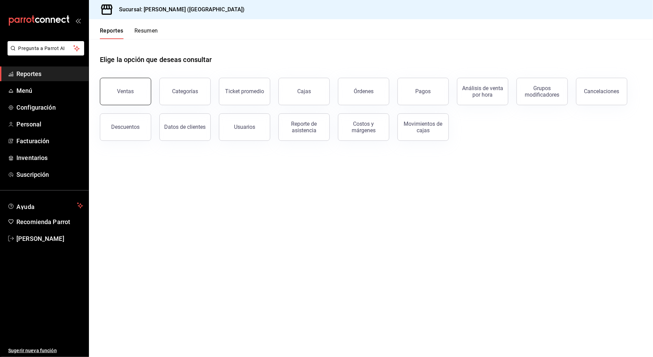
click at [124, 92] on div "Ventas" at bounding box center [125, 91] width 17 height 7
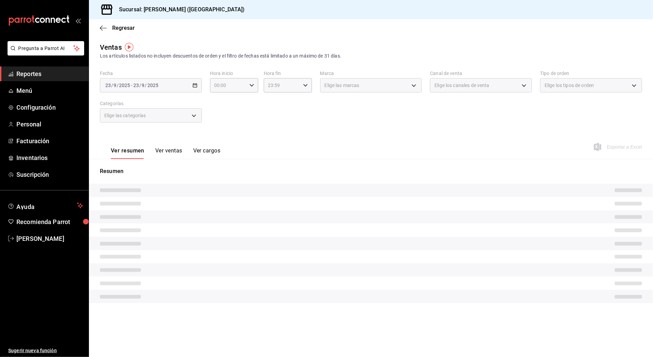
click at [173, 85] on div "[DATE] [DATE] - [DATE] [DATE]" at bounding box center [151, 85] width 102 height 14
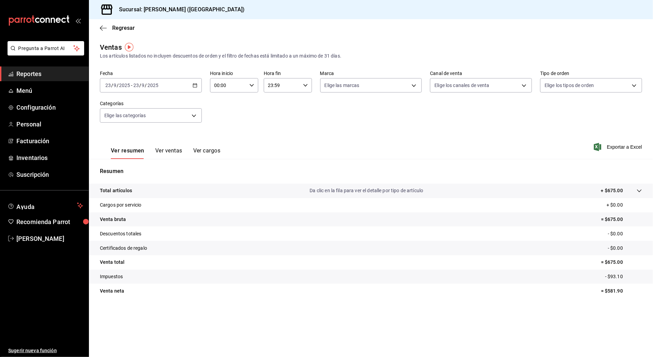
click at [187, 84] on div "[DATE] [DATE] - [DATE] [DATE]" at bounding box center [151, 85] width 102 height 14
click at [127, 162] on li "Rango de fechas" at bounding box center [132, 167] width 64 height 15
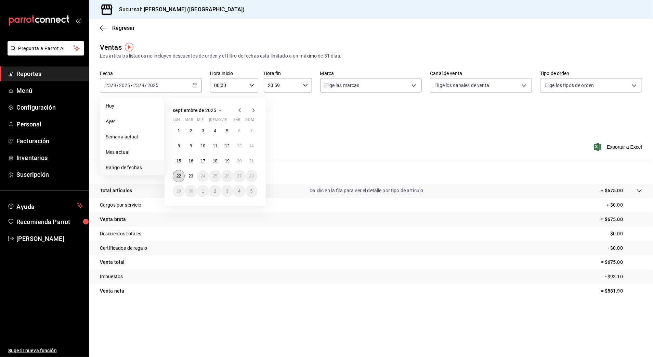
drag, startPoint x: 171, startPoint y: 174, endPoint x: 179, endPoint y: 174, distance: 7.5
click at [176, 174] on div "septiembre de 2025 lun mar mié jue vie sáb dom 1 2 3 4 5 6 7 8 9 10 11 12 13 14…" at bounding box center [215, 151] width 101 height 107
click at [179, 174] on abbr "22" at bounding box center [179, 175] width 4 height 5
click at [188, 175] on button "23" at bounding box center [191, 176] width 12 height 12
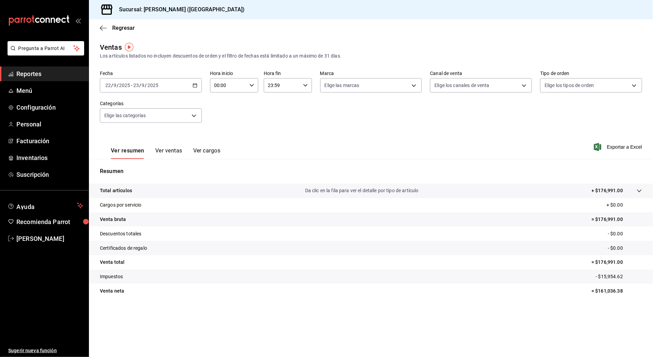
click at [246, 87] on input "00:00" at bounding box center [228, 85] width 37 height 14
click at [220, 126] on button "10" at bounding box center [222, 130] width 22 height 14
type input "10:00"
click at [296, 87] on div at bounding box center [326, 178] width 653 height 357
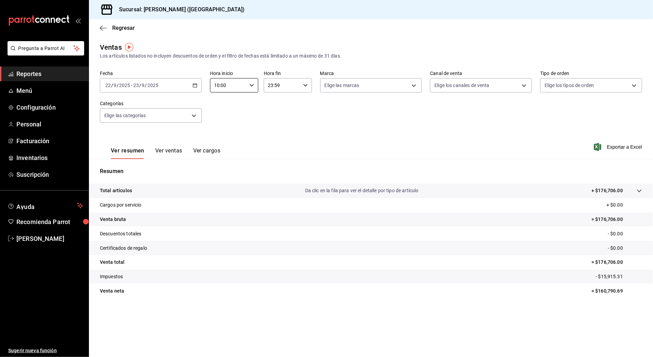
click at [288, 90] on input "23:59" at bounding box center [282, 85] width 37 height 14
click at [280, 110] on button "03" at bounding box center [276, 107] width 22 height 14
type input "03:59"
click at [360, 112] on div at bounding box center [326, 178] width 653 height 357
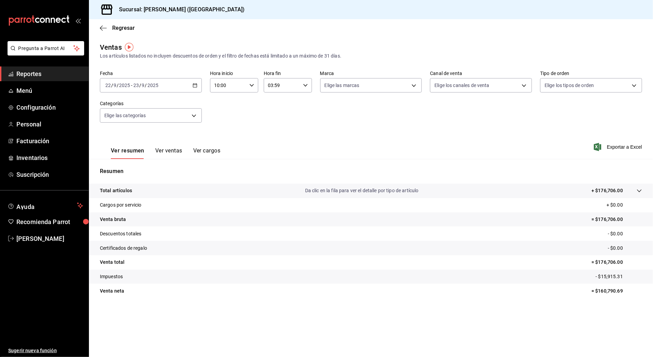
click at [195, 83] on icon "button" at bounding box center [195, 85] width 5 height 5
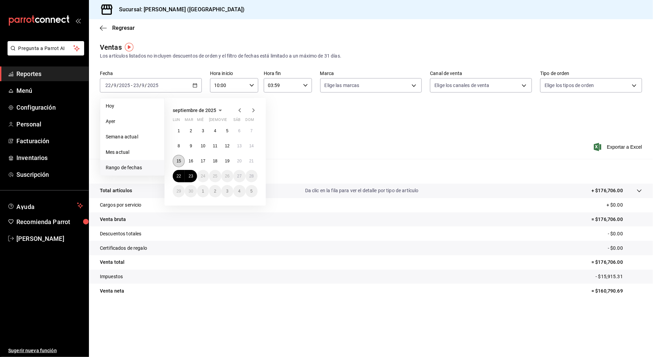
click at [181, 162] on abbr "15" at bounding box center [179, 160] width 4 height 5
click at [180, 173] on button "22" at bounding box center [179, 176] width 12 height 12
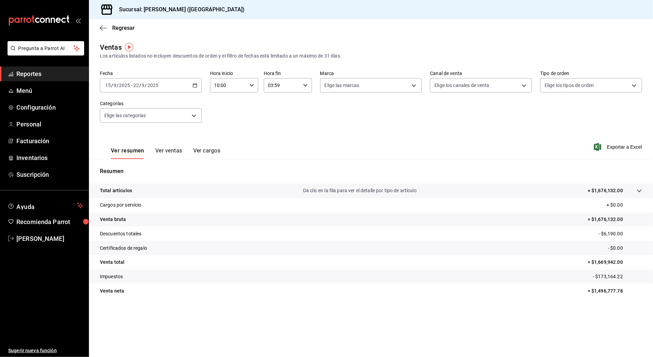
click at [224, 85] on input "10:00" at bounding box center [228, 85] width 37 height 14
click at [224, 104] on span "10" at bounding box center [222, 102] width 13 height 5
click at [289, 88] on div at bounding box center [326, 178] width 653 height 357
click at [289, 88] on input "03:59" at bounding box center [282, 85] width 37 height 14
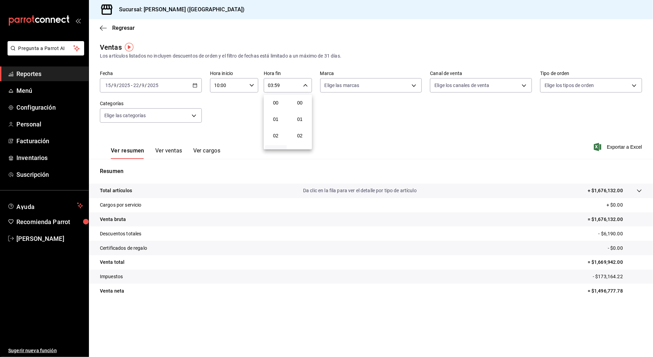
scroll to position [931, 0]
click at [275, 103] on span "03" at bounding box center [275, 102] width 13 height 5
click at [180, 84] on div at bounding box center [326, 178] width 653 height 357
click at [195, 84] on icon "button" at bounding box center [195, 85] width 5 height 5
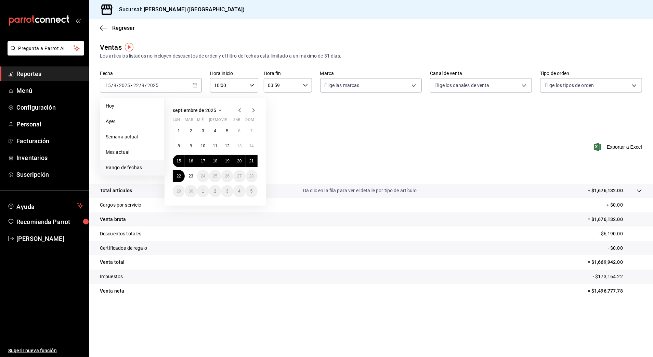
click at [372, 134] on div "Ver resumen Ver ventas Ver cargos Exportar a Excel" at bounding box center [371, 145] width 564 height 28
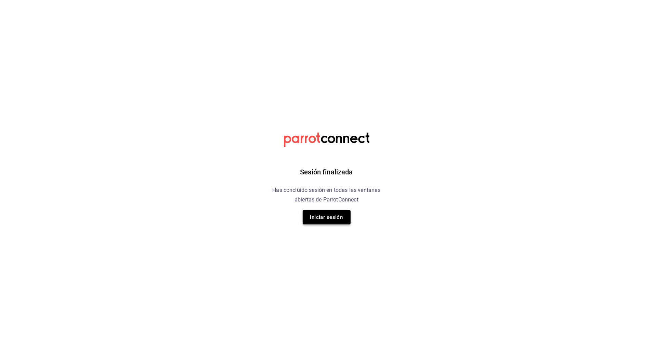
click at [335, 212] on button "Iniciar sesión" at bounding box center [327, 217] width 48 height 14
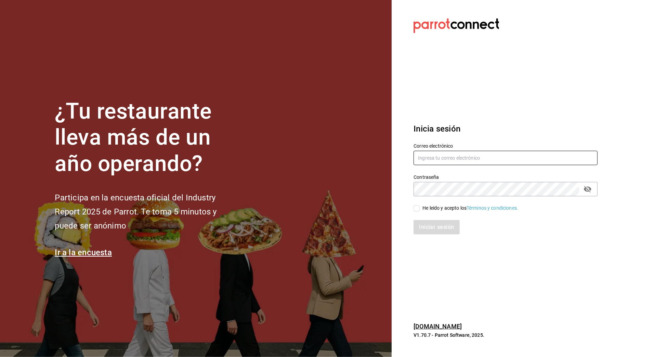
type input "arf941012@gmail.com"
click at [415, 205] on input "He leído y acepto los Términos y condiciones." at bounding box center [417, 208] width 6 height 6
checkbox input "true"
click at [431, 232] on button "Iniciar sesión" at bounding box center [437, 227] width 47 height 14
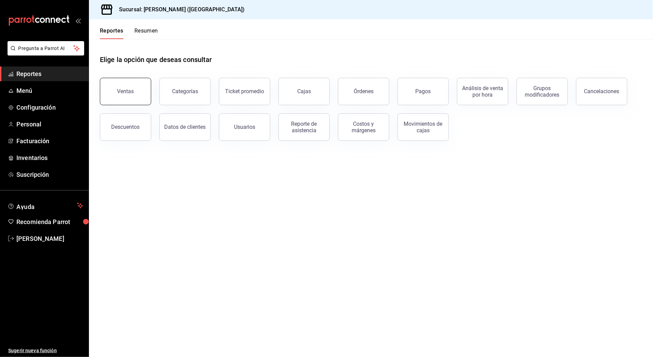
click at [149, 95] on div "Ventas" at bounding box center [122, 87] width 60 height 36
click at [134, 91] on button "Ventas" at bounding box center [125, 91] width 51 height 27
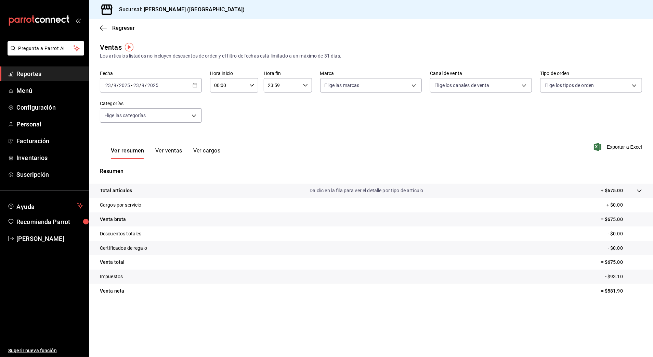
click at [196, 83] on \(Stroke\) "button" at bounding box center [195, 85] width 4 height 4
click at [139, 165] on span "Rango de fechas" at bounding box center [132, 167] width 53 height 7
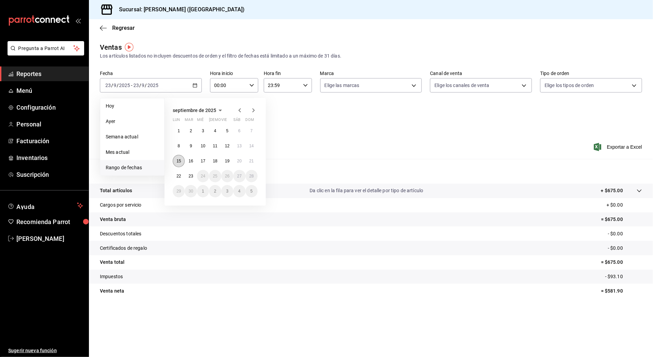
click at [175, 159] on button "15" at bounding box center [179, 161] width 12 height 12
click at [177, 173] on abbr "22" at bounding box center [179, 175] width 4 height 5
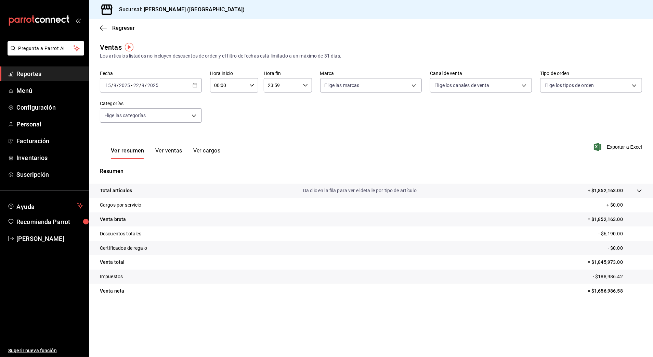
click at [229, 87] on input "00:00" at bounding box center [228, 85] width 37 height 14
click at [222, 128] on span "10" at bounding box center [222, 129] width 13 height 5
type input "10:00"
click at [280, 86] on div at bounding box center [326, 178] width 653 height 357
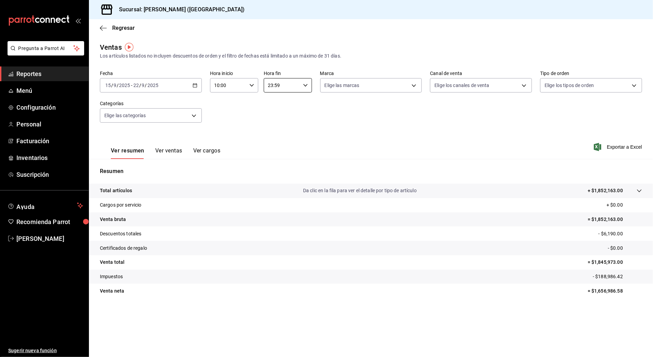
click at [280, 87] on input "23:59" at bounding box center [282, 85] width 37 height 14
click at [275, 132] on span "03" at bounding box center [275, 131] width 13 height 5
type input "03:59"
click at [345, 129] on div at bounding box center [326, 178] width 653 height 357
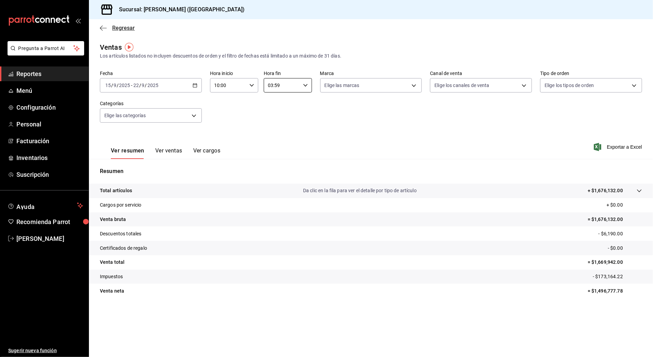
click at [120, 28] on span "Regresar" at bounding box center [123, 28] width 23 height 7
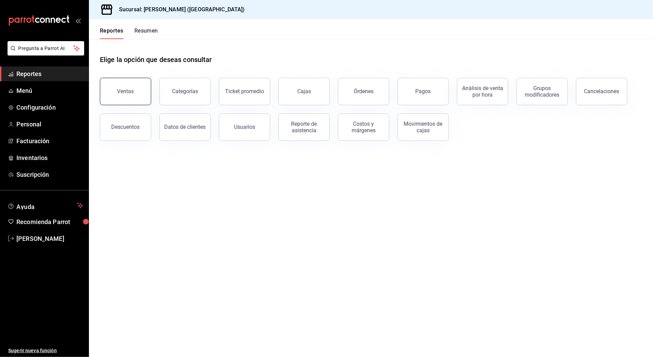
click at [140, 80] on button "Ventas" at bounding box center [125, 91] width 51 height 27
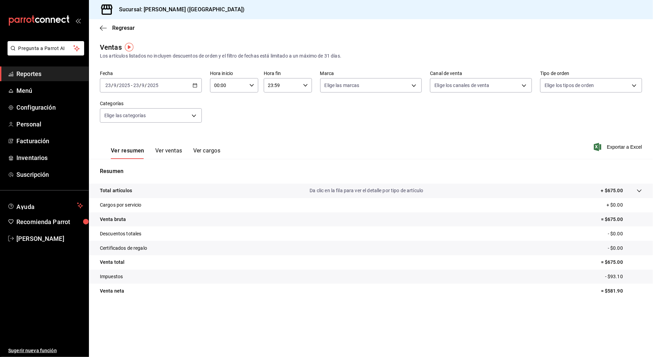
click at [197, 86] on icon "button" at bounding box center [195, 85] width 5 height 5
click at [145, 169] on span "Rango de fechas" at bounding box center [132, 167] width 53 height 7
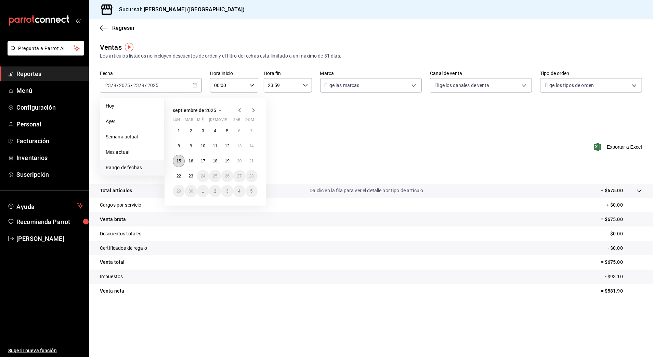
click at [178, 159] on abbr "15" at bounding box center [179, 160] width 4 height 5
click at [178, 173] on button "22" at bounding box center [179, 176] width 12 height 12
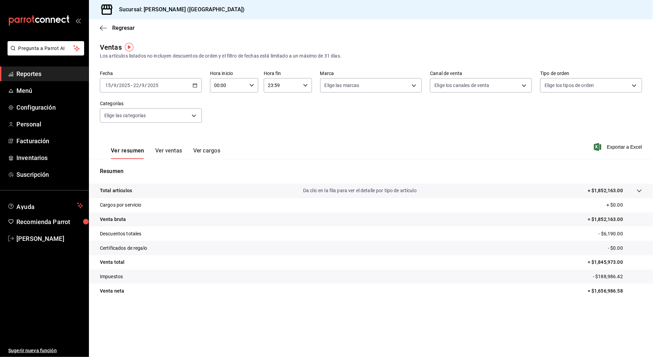
click at [243, 91] on input "00:00" at bounding box center [228, 85] width 37 height 14
click at [222, 131] on span "10" at bounding box center [222, 129] width 13 height 5
type input "10:00"
drag, startPoint x: 266, startPoint y: 82, endPoint x: 278, endPoint y: 84, distance: 12.2
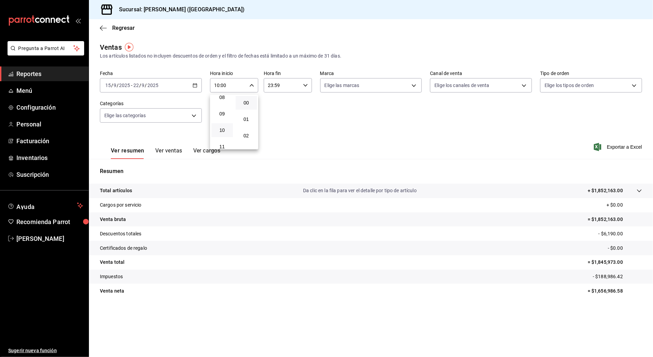
click at [267, 82] on div at bounding box center [326, 178] width 653 height 357
click at [287, 88] on input "23:59" at bounding box center [282, 85] width 37 height 14
click at [275, 133] on span "03" at bounding box center [275, 131] width 13 height 5
type input "03:59"
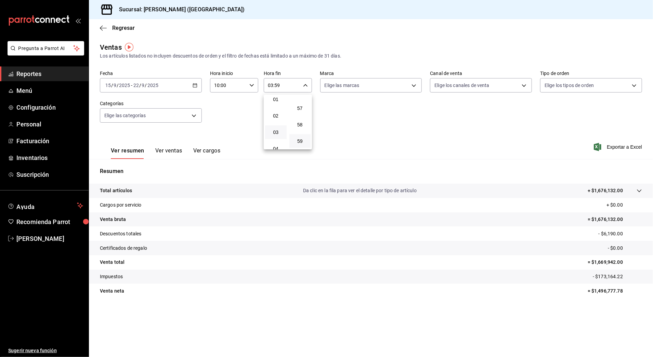
click at [324, 111] on div at bounding box center [326, 178] width 653 height 357
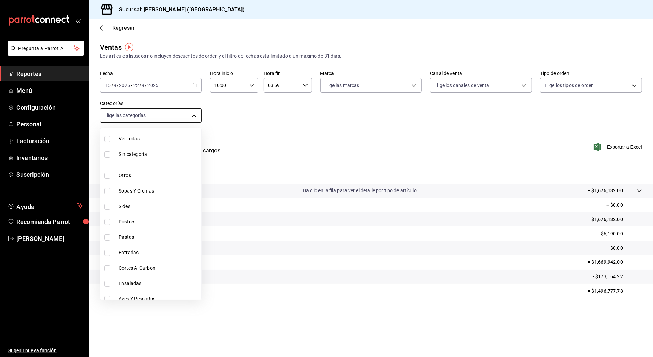
click at [186, 115] on body "Pregunta a Parrot AI Reportes Menú Configuración Personal Facturación Inventari…" at bounding box center [326, 178] width 653 height 357
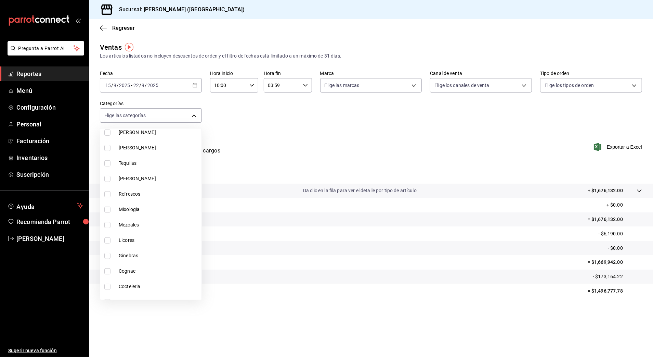
click at [156, 212] on span "Mixologia" at bounding box center [159, 209] width 80 height 7
type input "cbf77455-f044-4e88-b751-0d0c8555baeb"
checkbox input "true"
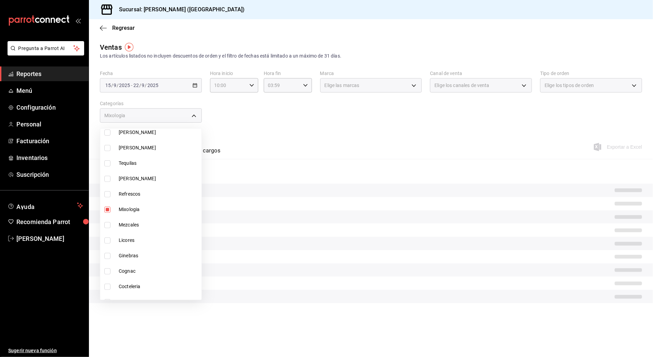
click at [255, 151] on div at bounding box center [326, 178] width 653 height 357
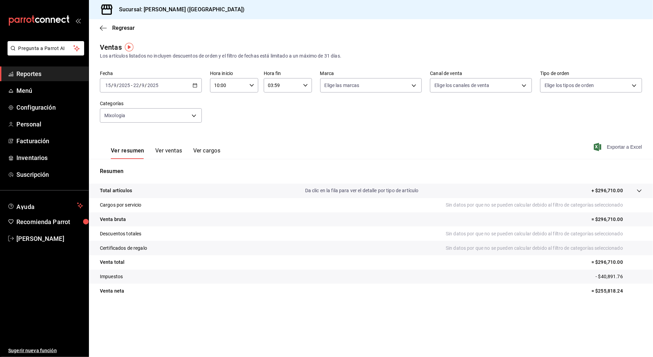
click at [627, 148] on span "Exportar a Excel" at bounding box center [618, 147] width 47 height 8
click at [124, 29] on span "Regresar" at bounding box center [123, 28] width 23 height 7
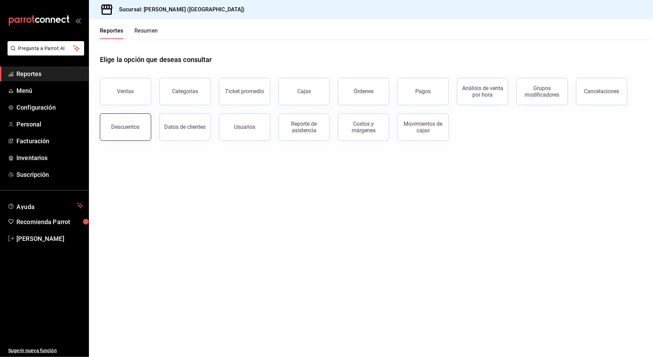
click at [140, 124] on button "Descuentos" at bounding box center [125, 126] width 51 height 27
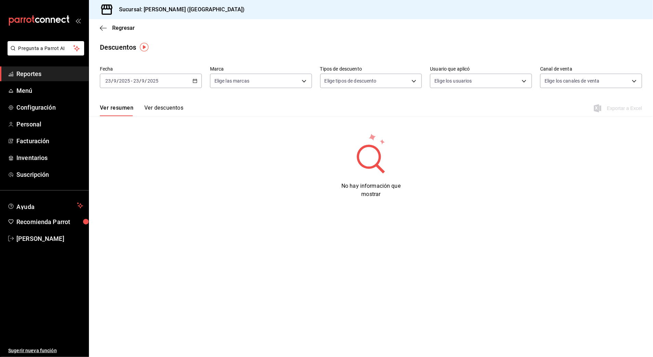
click at [192, 80] on div "[DATE] [DATE] - [DATE] [DATE]" at bounding box center [151, 81] width 102 height 14
click at [127, 179] on span "Rango de fechas" at bounding box center [132, 178] width 53 height 7
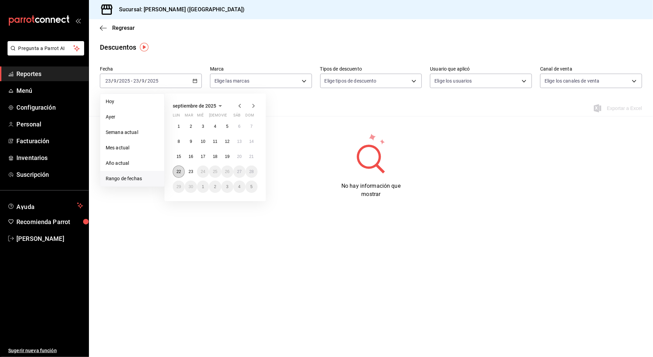
click at [178, 168] on button "22" at bounding box center [179, 171] width 12 height 12
click at [188, 168] on button "23" at bounding box center [191, 171] width 12 height 12
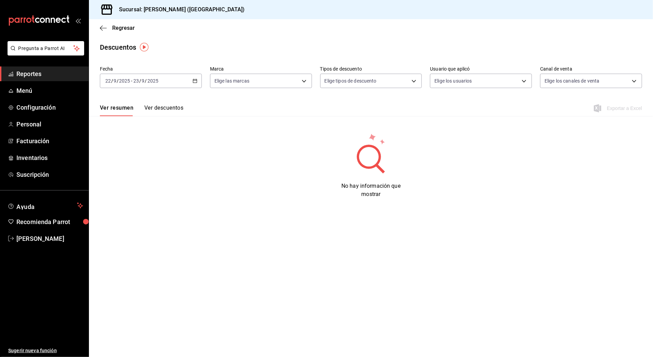
click at [372, 102] on div "Ver resumen Ver descuentos Exportar a Excel" at bounding box center [371, 106] width 564 height 20
click at [110, 24] on div "Regresar" at bounding box center [371, 27] width 564 height 17
click at [119, 32] on div "Regresar" at bounding box center [371, 27] width 564 height 17
click at [121, 25] on span "Regresar" at bounding box center [123, 28] width 23 height 7
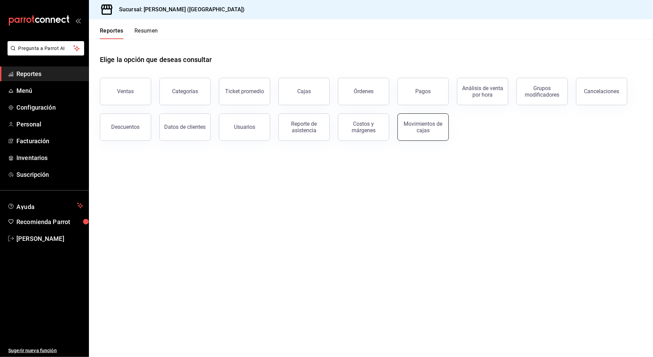
click at [430, 132] on div "Movimientos de cajas" at bounding box center [423, 126] width 42 height 13
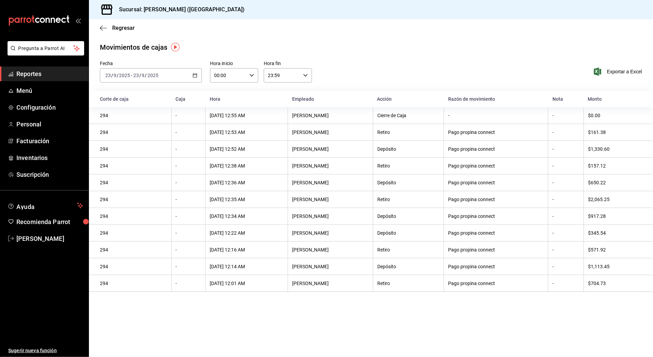
click at [191, 70] on div "[DATE] [DATE] - [DATE] [DATE]" at bounding box center [151, 75] width 102 height 14
click at [147, 164] on li "Año actual" at bounding box center [132, 157] width 64 height 15
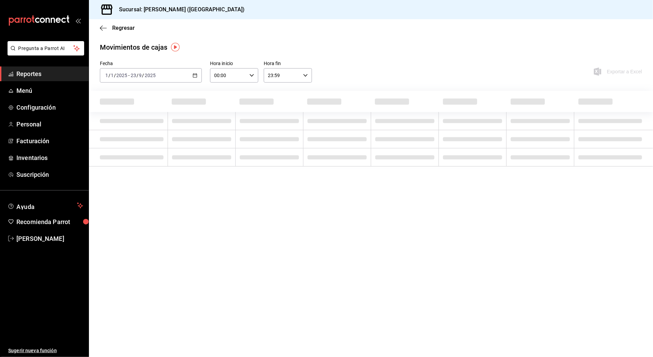
click at [193, 70] on div "[DATE] [DATE] - [DATE] [DATE]" at bounding box center [151, 75] width 102 height 14
click at [141, 175] on span "Rango de fechas" at bounding box center [132, 172] width 53 height 7
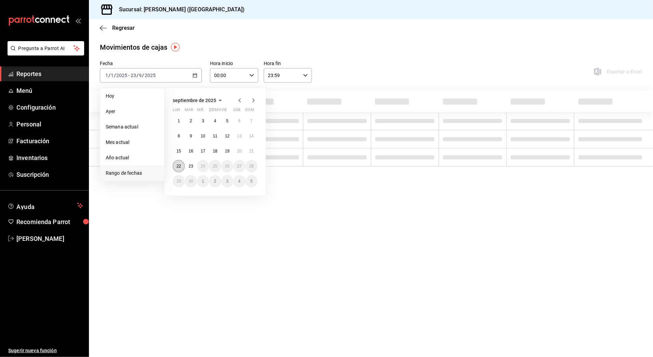
click at [180, 166] on abbr "22" at bounding box center [179, 166] width 4 height 5
click at [188, 166] on button "23" at bounding box center [191, 166] width 12 height 12
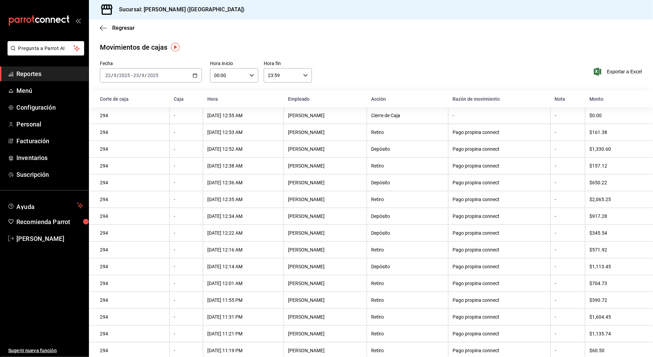
click at [249, 74] on icon "button" at bounding box center [251, 75] width 5 height 5
click at [224, 122] on span "10" at bounding box center [220, 119] width 13 height 5
type input "10:00"
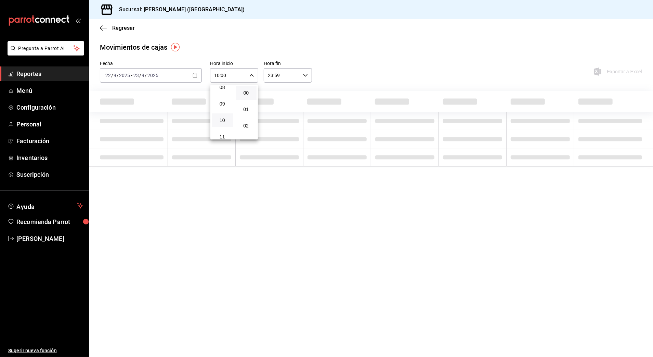
click at [286, 82] on div at bounding box center [326, 178] width 653 height 357
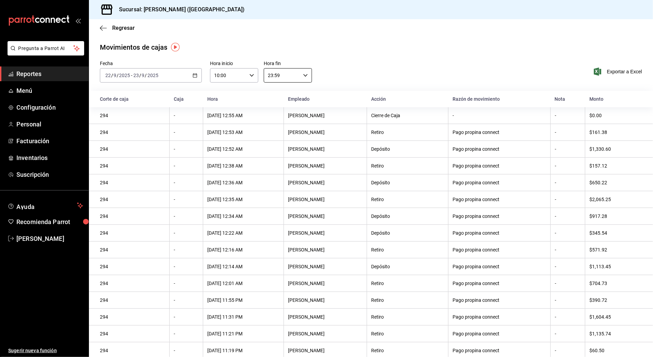
click at [288, 79] on input "23:59" at bounding box center [282, 75] width 37 height 14
click at [275, 117] on button "03" at bounding box center [273, 122] width 21 height 14
type input "03:59"
click at [508, 59] on div at bounding box center [326, 178] width 653 height 357
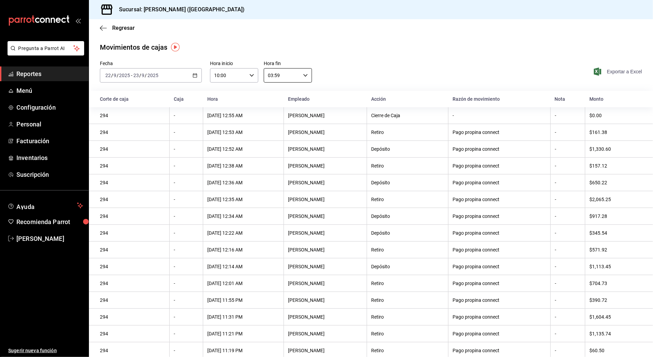
click at [628, 72] on span "Exportar a Excel" at bounding box center [618, 71] width 47 height 8
click at [393, 85] on div "Fecha [DATE] [DATE] - [DATE] [DATE] Hora inicio 10:00 Hora inicio Hora fin 03:5…" at bounding box center [371, 76] width 564 height 30
click at [86, 35] on div "mailbox folders" at bounding box center [44, 20] width 89 height 41
click at [109, 25] on span "Regresar" at bounding box center [117, 28] width 35 height 7
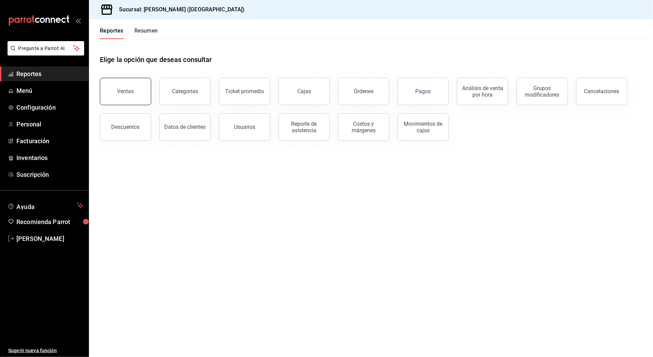
click at [131, 99] on button "Ventas" at bounding box center [125, 91] width 51 height 27
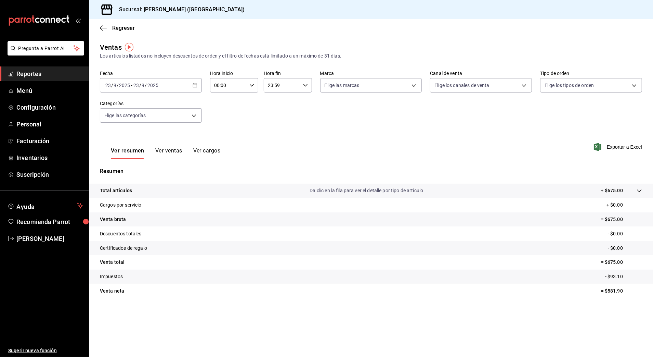
click at [196, 85] on \(Stroke\) "button" at bounding box center [195, 85] width 4 height 4
click at [132, 166] on span "Rango de fechas" at bounding box center [132, 167] width 53 height 7
click at [122, 26] on span "Regresar" at bounding box center [123, 28] width 23 height 7
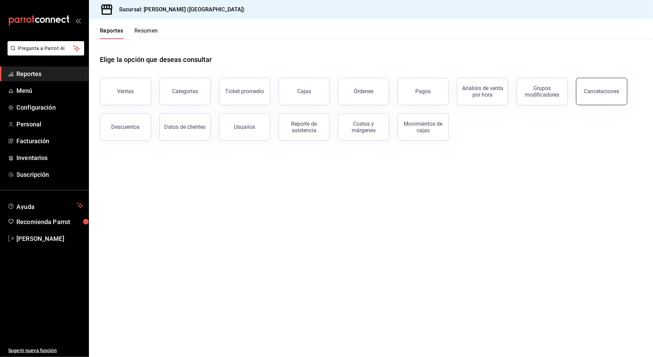
click at [608, 98] on button "Cancelaciones" at bounding box center [601, 91] width 51 height 27
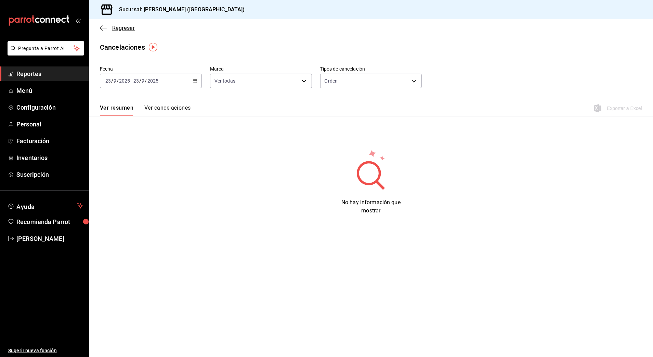
click at [132, 27] on span "Regresar" at bounding box center [123, 28] width 23 height 7
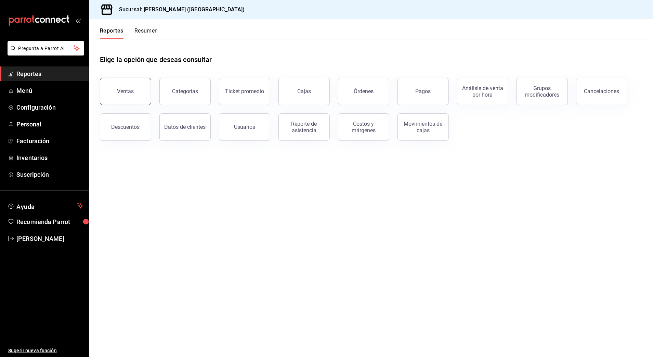
click at [141, 100] on button "Ventas" at bounding box center [125, 91] width 51 height 27
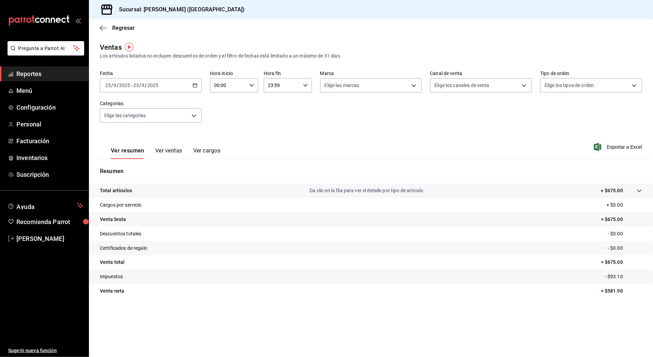
click at [194, 86] on icon "button" at bounding box center [195, 85] width 5 height 5
click at [126, 172] on li "Rango de fechas" at bounding box center [132, 167] width 64 height 15
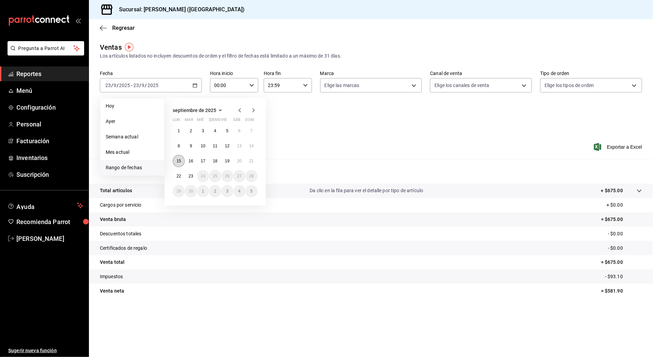
click at [181, 163] on button "15" at bounding box center [179, 161] width 12 height 12
click at [179, 171] on button "22" at bounding box center [179, 176] width 12 height 12
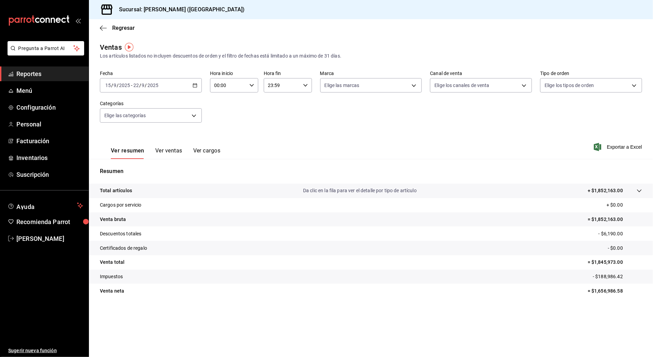
click at [238, 85] on input "00:00" at bounding box center [228, 85] width 37 height 14
click at [227, 125] on button "10" at bounding box center [222, 130] width 22 height 14
type input "10:00"
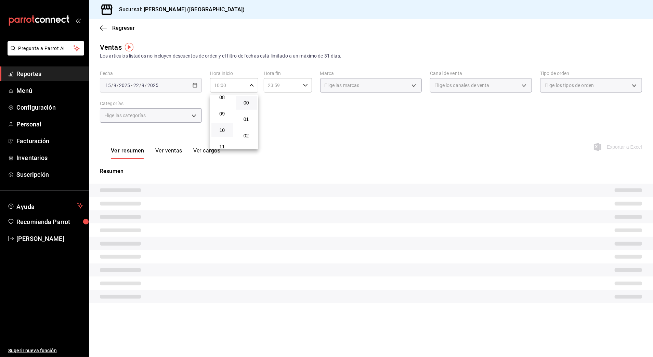
click at [276, 84] on div at bounding box center [326, 178] width 653 height 357
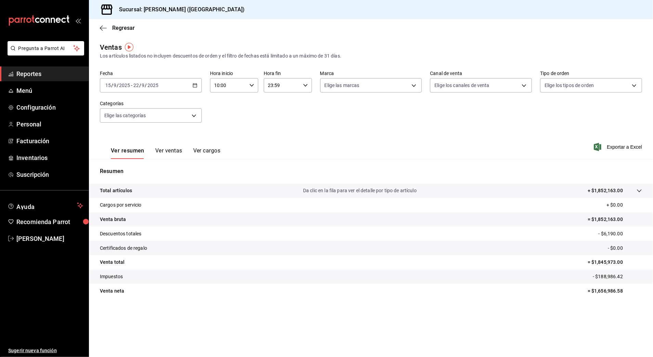
click at [275, 85] on input "23:59" at bounding box center [282, 85] width 37 height 14
click at [278, 128] on button "03" at bounding box center [276, 132] width 22 height 14
type input "03:59"
click at [373, 107] on div at bounding box center [326, 178] width 653 height 357
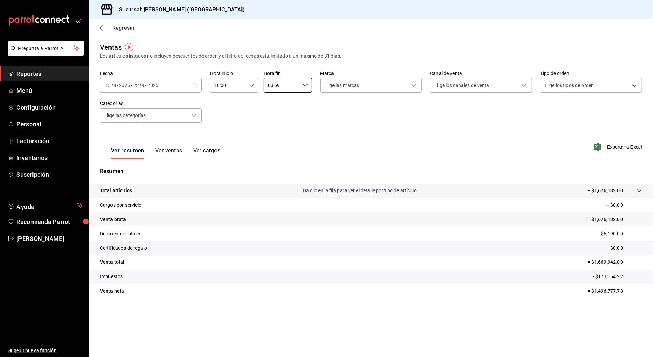
click at [118, 29] on span "Regresar" at bounding box center [123, 28] width 23 height 7
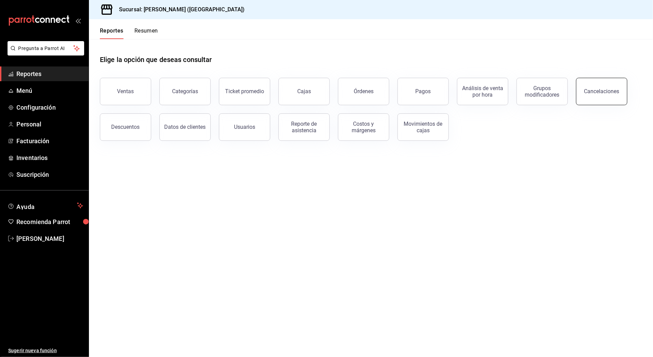
click at [602, 93] on div "Cancelaciones" at bounding box center [601, 91] width 35 height 7
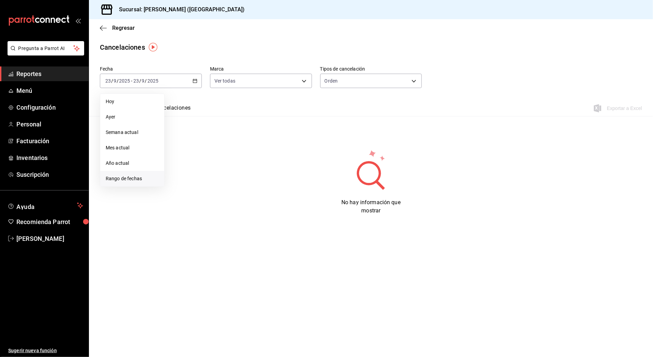
click at [133, 178] on span "Rango de fechas" at bounding box center [132, 178] width 53 height 7
click at [177, 170] on abbr "22" at bounding box center [179, 171] width 4 height 5
click at [190, 170] on abbr "23" at bounding box center [191, 171] width 4 height 5
click at [121, 23] on div "Regresar" at bounding box center [371, 27] width 564 height 17
click at [123, 28] on span "Regresar" at bounding box center [123, 28] width 23 height 7
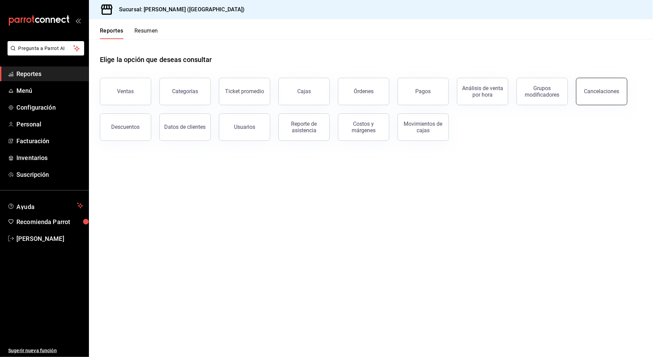
click at [589, 90] on div "Cancelaciones" at bounding box center [601, 91] width 35 height 7
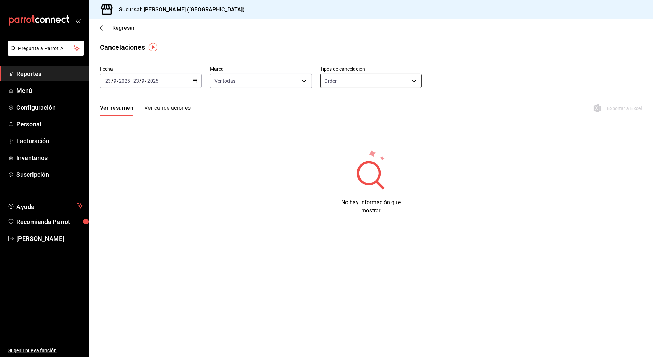
click at [372, 78] on body "Pregunta a Parrot AI Reportes Menú Configuración Personal Facturación Inventari…" at bounding box center [326, 178] width 653 height 357
click at [362, 114] on li "Artículo" at bounding box center [371, 113] width 101 height 11
type input "ORDER_ITEM"
click at [196, 80] on \(Stroke\) "button" at bounding box center [195, 80] width 4 height 0
click at [133, 183] on li "Rango de fechas" at bounding box center [132, 178] width 64 height 15
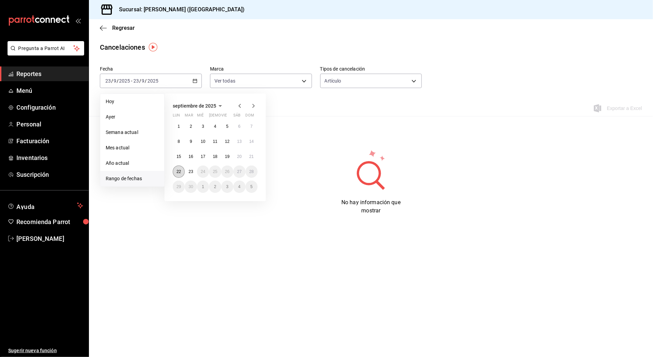
click at [177, 170] on abbr "22" at bounding box center [179, 171] width 4 height 5
click at [189, 173] on abbr "23" at bounding box center [191, 171] width 4 height 5
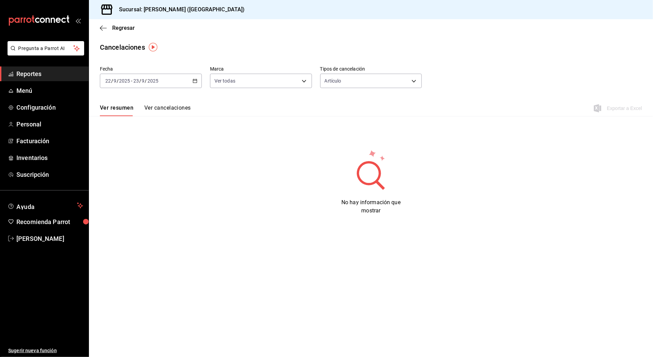
click at [127, 34] on div "Regresar" at bounding box center [371, 27] width 564 height 17
click at [127, 31] on div "Regresar" at bounding box center [371, 27] width 564 height 17
click at [128, 28] on span "Regresar" at bounding box center [123, 28] width 23 height 7
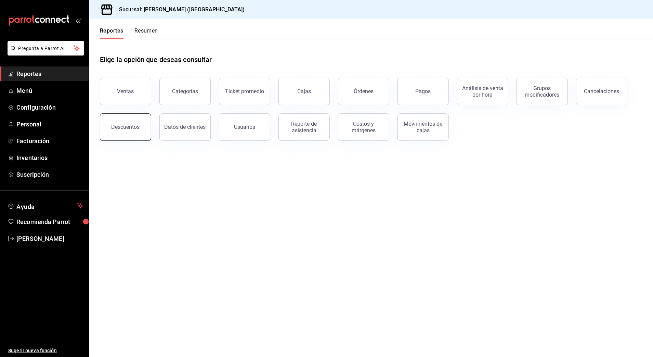
click at [141, 128] on button "Descuentos" at bounding box center [125, 126] width 51 height 27
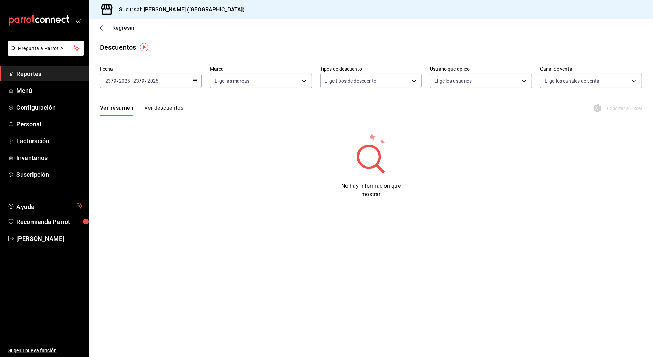
click at [195, 80] on icon "button" at bounding box center [195, 80] width 5 height 5
click at [146, 184] on li "Rango de fechas" at bounding box center [132, 178] width 64 height 15
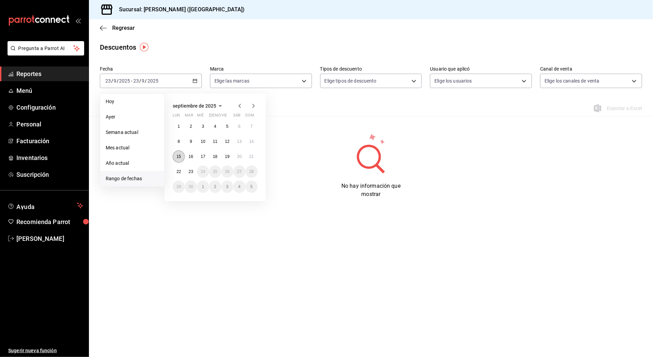
click at [179, 155] on abbr "15" at bounding box center [179, 156] width 4 height 5
click at [181, 172] on abbr "22" at bounding box center [179, 171] width 4 height 5
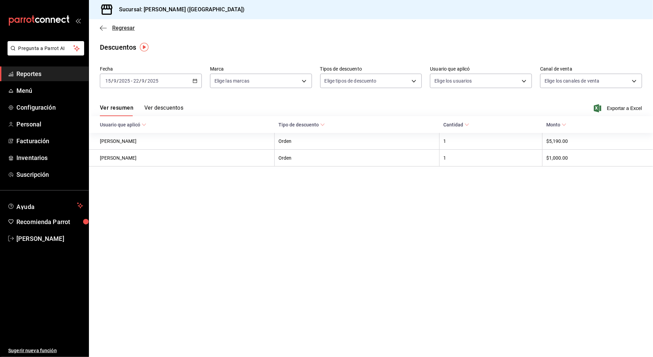
click at [124, 30] on span "Regresar" at bounding box center [123, 28] width 23 height 7
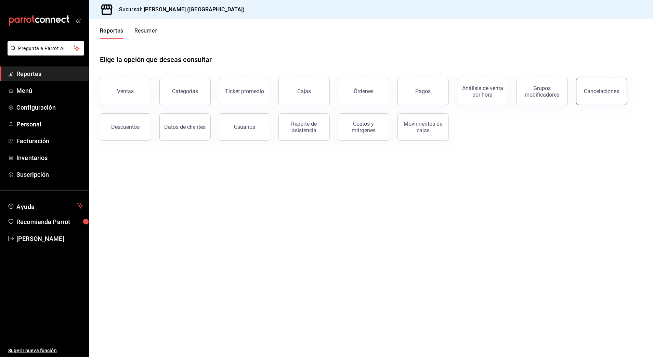
click at [605, 91] on div "Cancelaciones" at bounding box center [601, 91] width 35 height 7
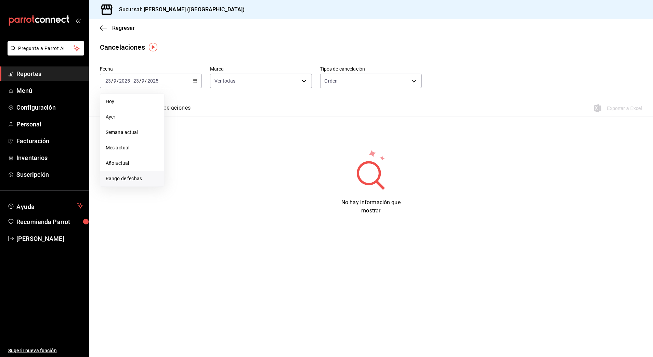
click at [137, 178] on span "Rango de fechas" at bounding box center [132, 178] width 53 height 7
click at [179, 157] on abbr "15" at bounding box center [179, 156] width 4 height 5
click at [177, 171] on abbr "22" at bounding box center [179, 171] width 4 height 5
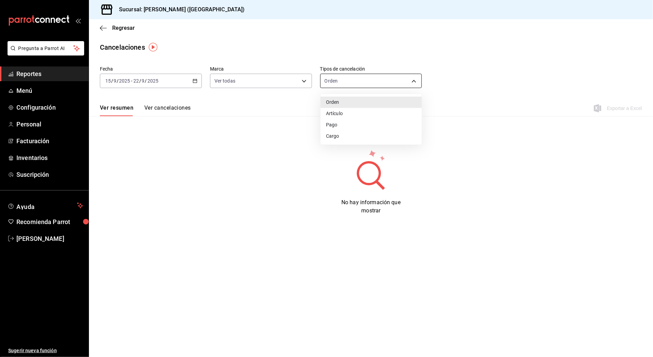
click at [415, 78] on body "Pregunta a Parrot AI Reportes Menú Configuración Personal Facturación Inventari…" at bounding box center [326, 178] width 653 height 357
click at [389, 109] on li "Artículo" at bounding box center [371, 113] width 101 height 11
type input "ORDER_ITEM"
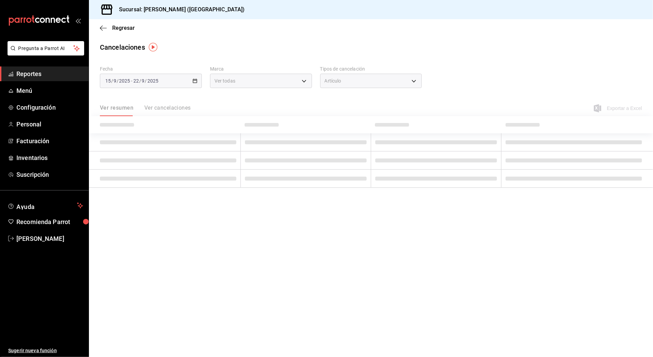
click at [491, 78] on div "Fecha [DATE] [DATE] - [DATE] [DATE] Marca Ver todas [object Object] Tipos de ca…" at bounding box center [371, 79] width 542 height 33
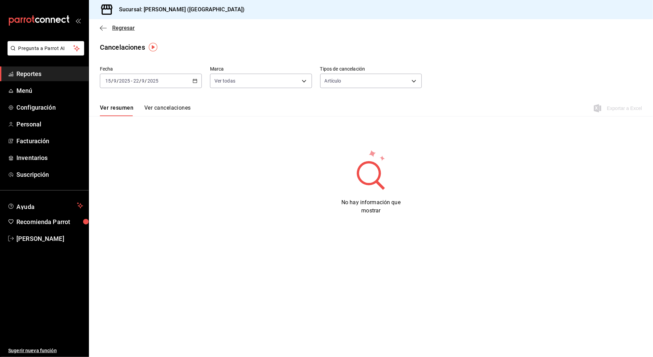
click at [114, 25] on span "Regresar" at bounding box center [123, 28] width 23 height 7
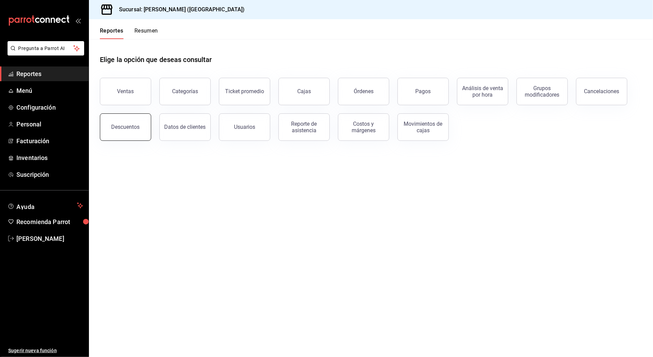
click at [125, 129] on div "Descuentos" at bounding box center [126, 127] width 28 height 7
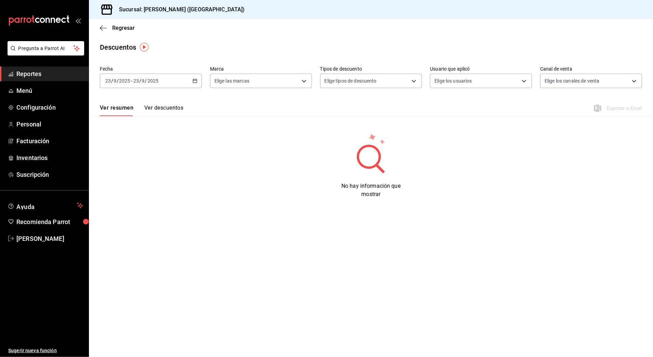
click at [196, 81] on icon "button" at bounding box center [195, 80] width 5 height 5
click at [138, 174] on li "Rango de fechas" at bounding box center [132, 178] width 64 height 15
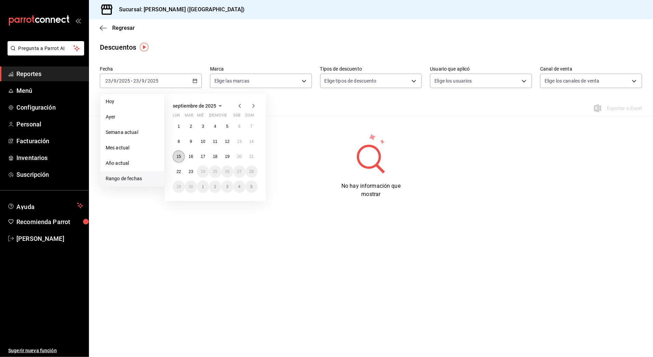
click at [177, 152] on button "15" at bounding box center [179, 156] width 12 height 12
click at [177, 169] on abbr "22" at bounding box center [179, 171] width 4 height 5
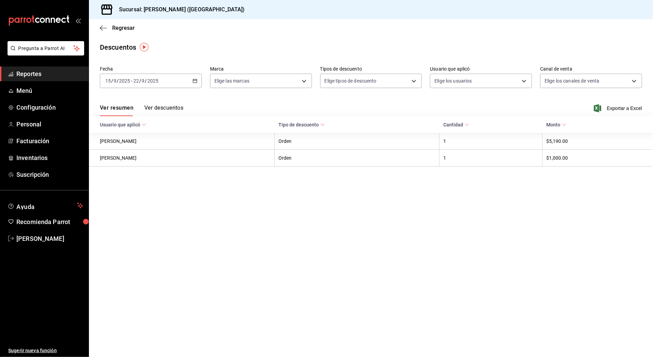
click at [400, 308] on main "Regresar Descuentos Fecha [DATE] [DATE] - [DATE] [DATE] Marca Elige las marcas …" at bounding box center [371, 187] width 564 height 337
click at [129, 26] on span "Regresar" at bounding box center [123, 28] width 23 height 7
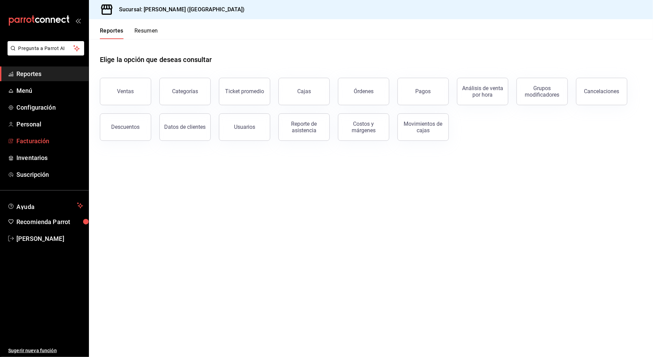
click at [43, 138] on span "Facturación" at bounding box center [49, 140] width 67 height 9
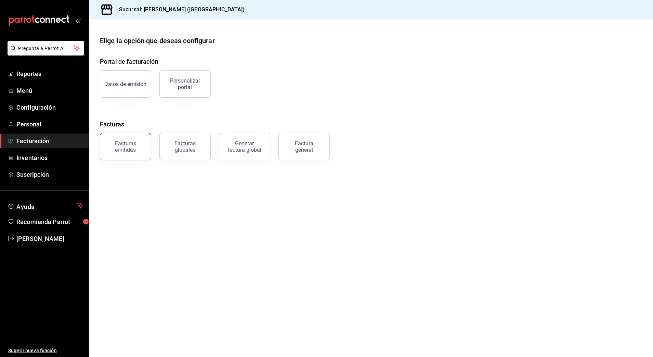
click at [131, 141] on div "Facturas emitidas" at bounding box center [125, 146] width 42 height 13
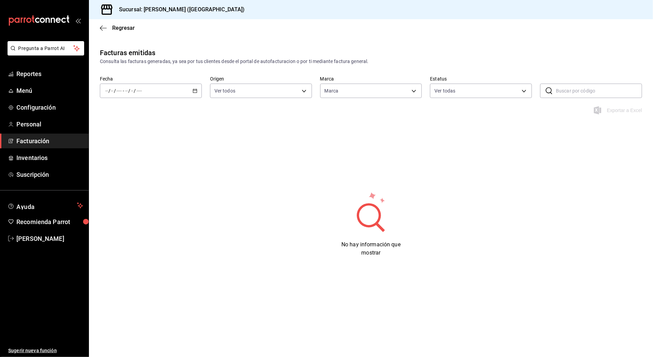
type input "97fc4076-38f4-4943-8ede-a1fde032a47c"
click at [198, 88] on div "/ / - / /" at bounding box center [151, 90] width 102 height 14
click at [144, 192] on span "Rango de fechas" at bounding box center [132, 188] width 53 height 7
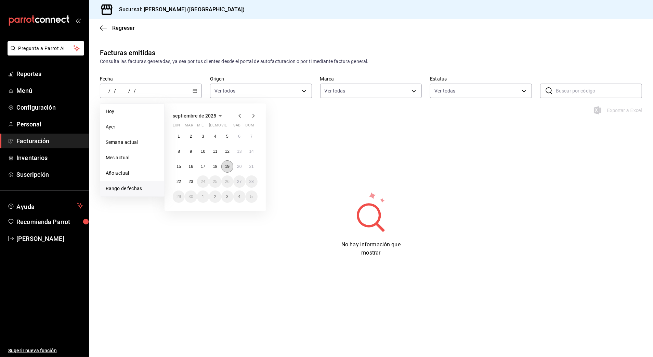
click at [229, 169] on button "19" at bounding box center [227, 166] width 12 height 12
click at [178, 182] on abbr "22" at bounding box center [179, 181] width 4 height 5
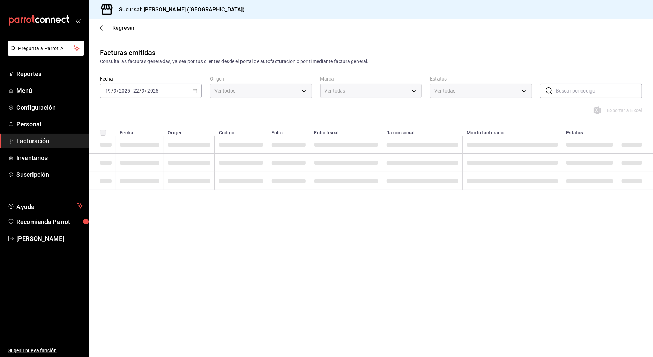
click at [197, 90] on icon "button" at bounding box center [195, 90] width 5 height 5
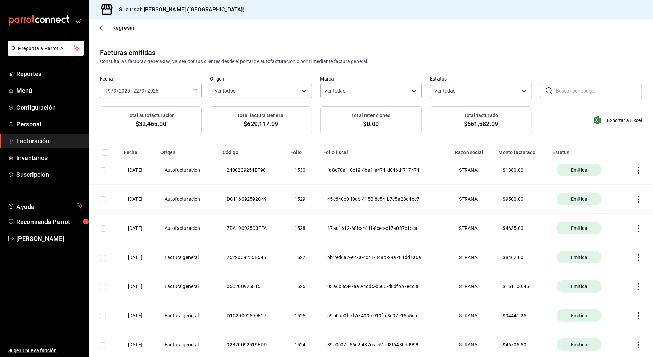
click at [268, 60] on div "Consulta las facturas generadas, ya sea por tus clientes desde el portal de aut…" at bounding box center [371, 61] width 542 height 7
click at [193, 87] on div "[DATE] [DATE] - [DATE] [DATE]" at bounding box center [151, 90] width 102 height 14
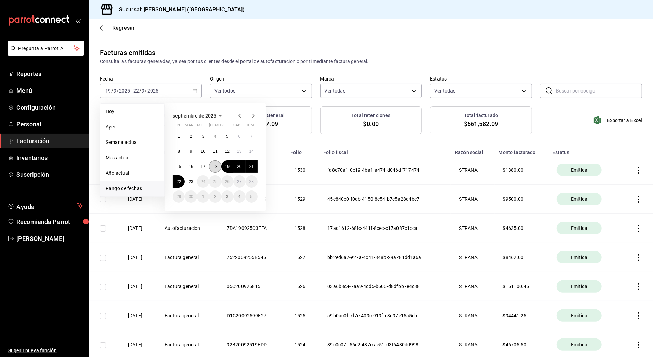
click at [215, 169] on button "18" at bounding box center [215, 166] width 12 height 12
click at [178, 180] on abbr "22" at bounding box center [179, 181] width 4 height 5
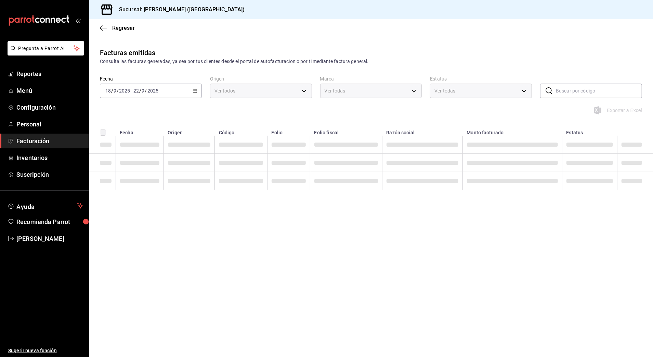
click at [426, 106] on div "Exportar a Excel" at bounding box center [371, 114] width 564 height 16
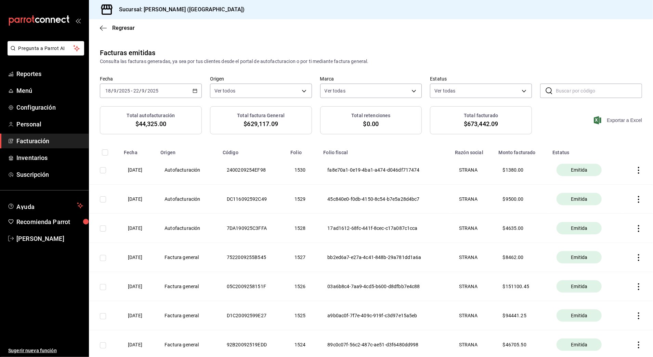
click at [609, 120] on span "Exportar a Excel" at bounding box center [618, 120] width 47 height 8
click at [366, 52] on div "Facturas emitidas Consulta las facturas generadas, ya sea por tus clientes desd…" at bounding box center [371, 56] width 564 height 17
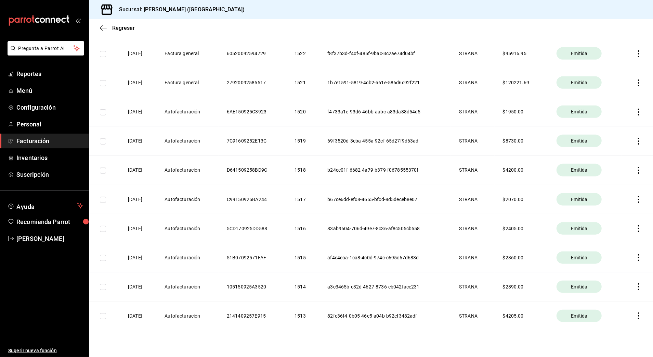
scroll to position [362, 0]
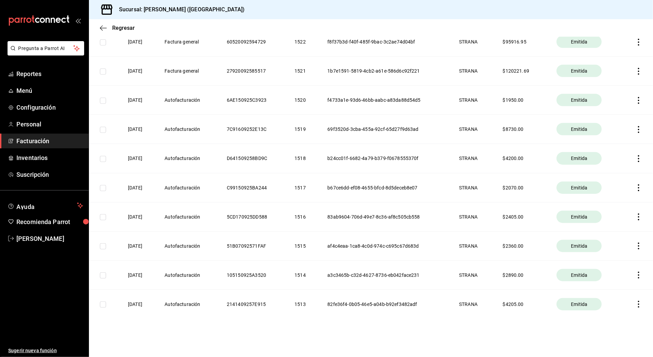
click at [638, 214] on icon "button" at bounding box center [638, 216] width 1 height 7
click at [619, 197] on div "Descargar PDF" at bounding box center [610, 199] width 33 height 5
click at [635, 188] on icon "button" at bounding box center [638, 187] width 7 height 7
click at [621, 169] on div "Descargar PDF" at bounding box center [610, 170] width 33 height 5
click at [638, 155] on icon "button" at bounding box center [638, 158] width 1 height 7
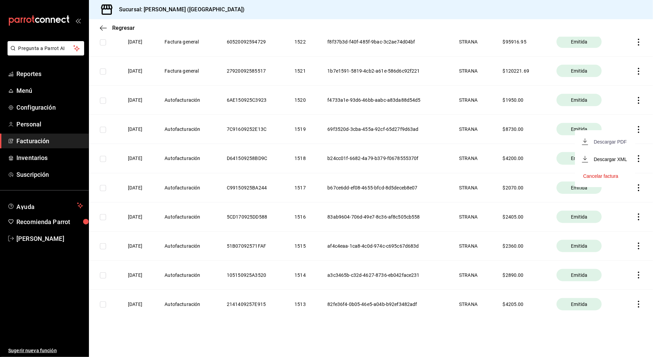
click at [611, 140] on div "Descargar PDF" at bounding box center [610, 141] width 33 height 5
click at [635, 129] on icon "button" at bounding box center [638, 129] width 7 height 7
click at [605, 112] on div "Descargar PDF" at bounding box center [610, 111] width 33 height 5
click at [635, 99] on icon "button" at bounding box center [638, 100] width 7 height 7
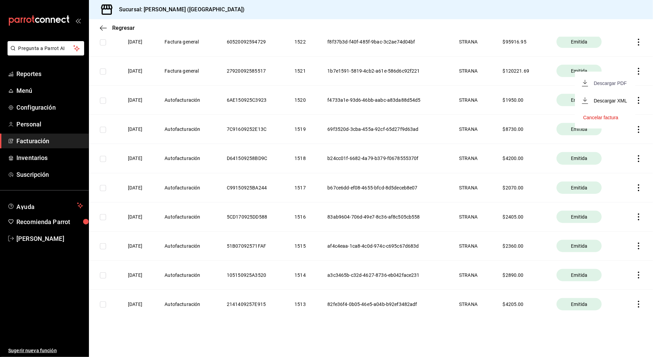
click at [619, 83] on div "Descargar PDF" at bounding box center [610, 82] width 33 height 5
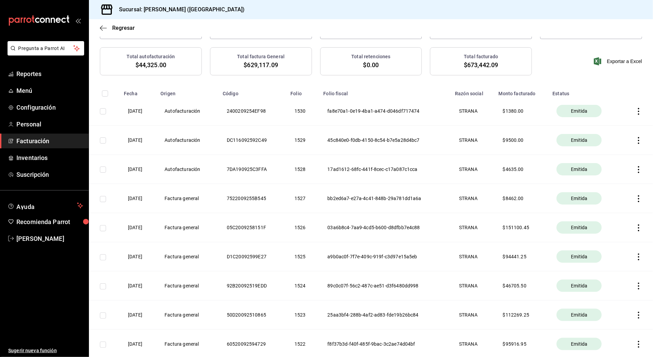
scroll to position [43, 0]
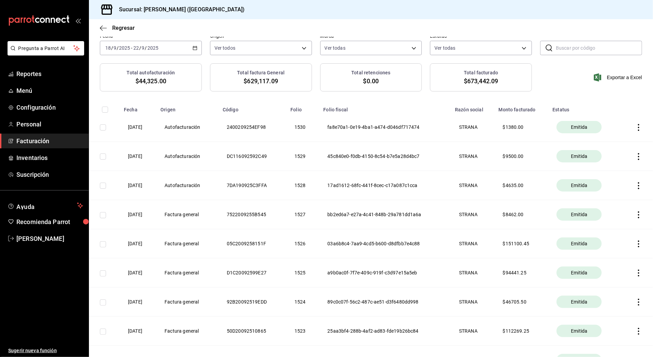
click at [635, 186] on icon "button" at bounding box center [638, 185] width 7 height 7
click at [616, 169] on div "Descargar PDF" at bounding box center [610, 168] width 33 height 5
click at [635, 155] on icon "button" at bounding box center [638, 156] width 7 height 7
click at [621, 140] on div "Descargar PDF" at bounding box center [610, 139] width 33 height 5
click at [635, 126] on icon "button" at bounding box center [638, 127] width 7 height 7
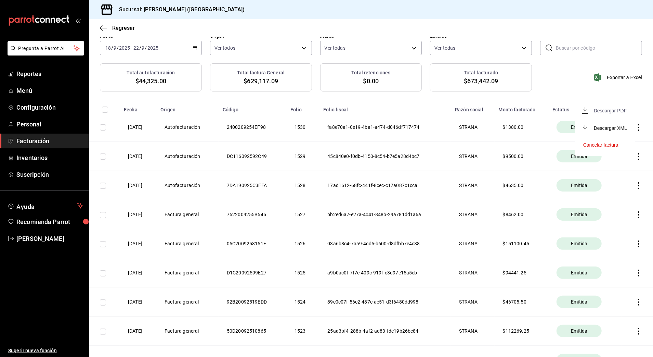
click at [609, 108] on div "Descargar PDF" at bounding box center [610, 110] width 33 height 5
click at [27, 74] on span "Reportes" at bounding box center [49, 73] width 67 height 9
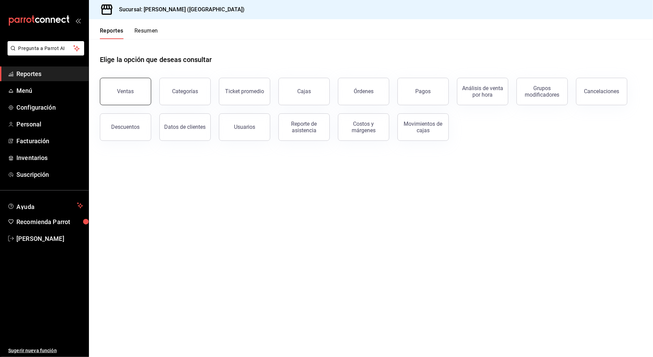
click at [146, 91] on button "Ventas" at bounding box center [125, 91] width 51 height 27
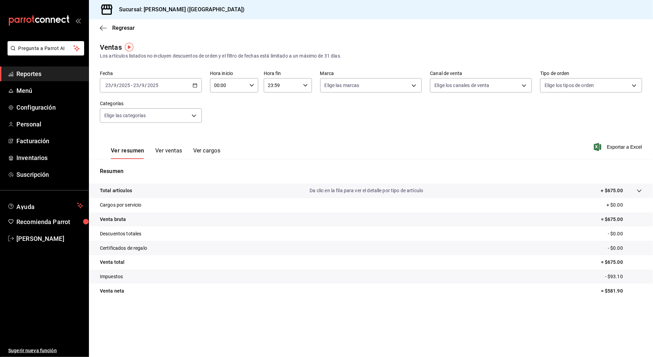
click at [131, 32] on div "Regresar" at bounding box center [371, 27] width 564 height 17
click at [125, 26] on span "Regresar" at bounding box center [123, 28] width 23 height 7
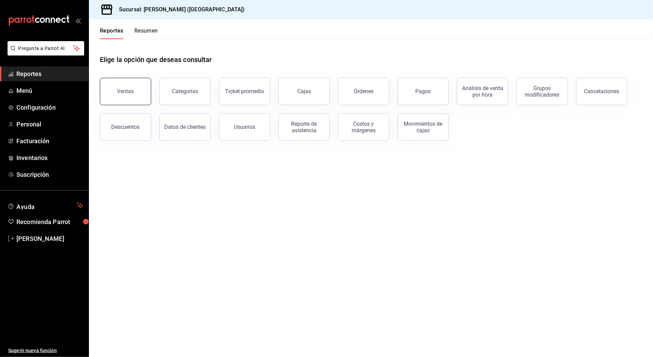
click at [130, 98] on button "Ventas" at bounding box center [125, 91] width 51 height 27
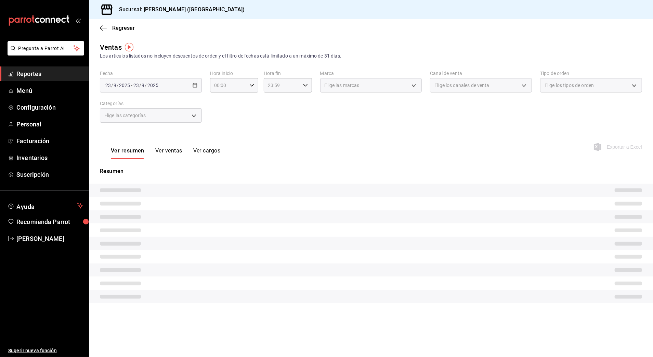
click at [191, 83] on div "[DATE] [DATE] - [DATE] [DATE]" at bounding box center [151, 85] width 102 height 14
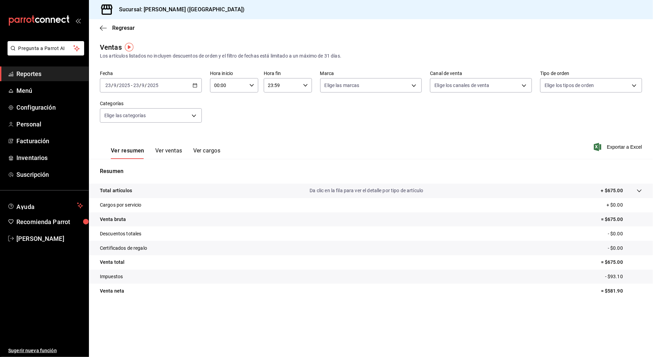
click at [193, 83] on icon "button" at bounding box center [195, 85] width 5 height 5
click at [137, 163] on li "Rango de fechas" at bounding box center [132, 167] width 64 height 15
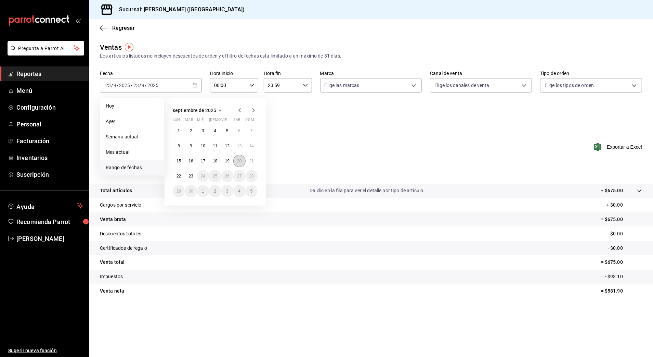
click at [239, 163] on abbr "20" at bounding box center [239, 160] width 4 height 5
click at [248, 163] on button "21" at bounding box center [252, 161] width 12 height 12
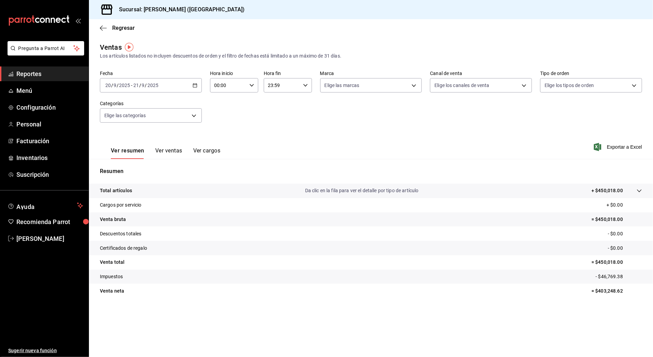
click at [240, 89] on input "00:00" at bounding box center [228, 85] width 37 height 14
click at [222, 128] on span "10" at bounding box center [222, 129] width 13 height 5
type input "10:00"
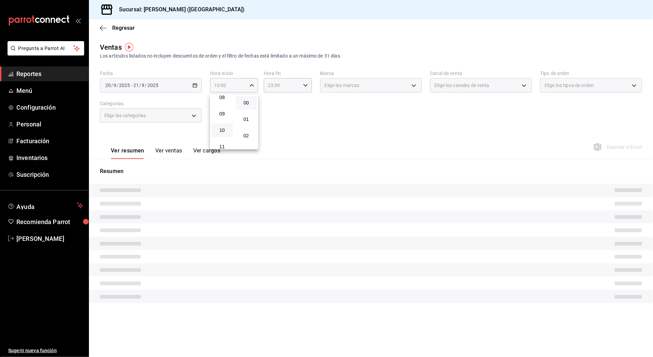
click at [301, 85] on div at bounding box center [326, 178] width 653 height 357
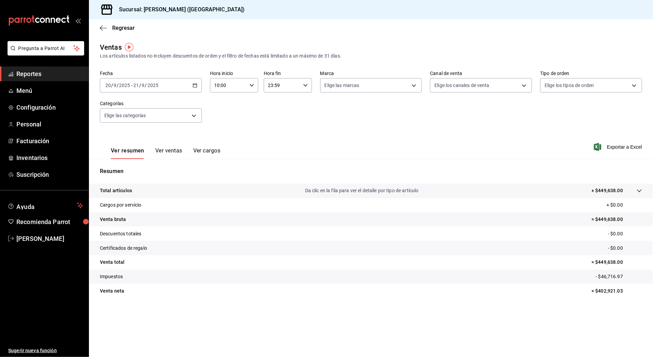
click at [287, 88] on input "23:59" at bounding box center [282, 85] width 37 height 14
click at [277, 134] on button "03" at bounding box center [276, 132] width 22 height 14
type input "03:59"
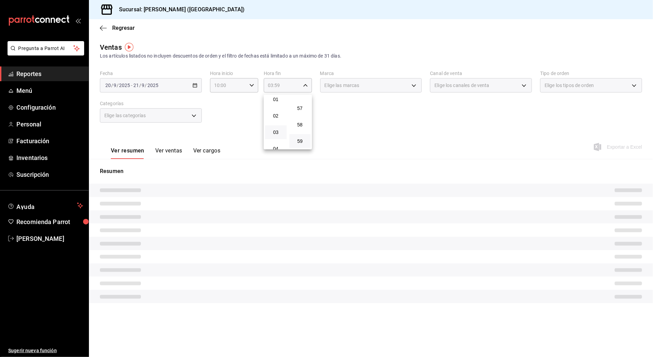
click at [401, 114] on div at bounding box center [326, 178] width 653 height 357
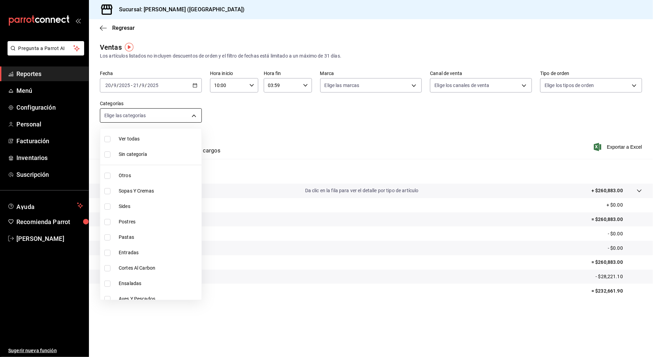
click at [195, 117] on body "Pregunta a Parrot AI Reportes Menú Configuración Personal Facturación Inventari…" at bounding box center [326, 178] width 653 height 357
click at [162, 271] on span "Cortes Al Carbon" at bounding box center [159, 267] width 80 height 7
type input "9fb8f84e-bcbd-4d4d-9838-846cd7461fb1"
checkbox input "true"
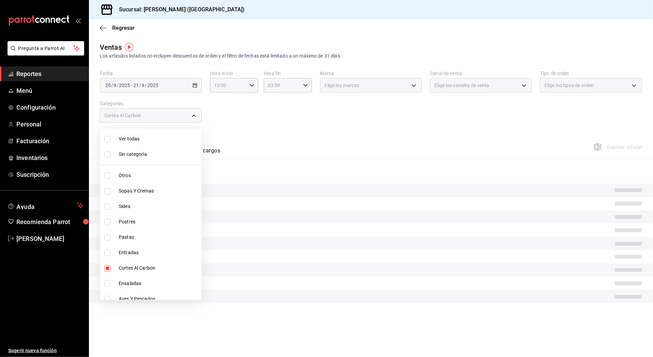
click at [312, 154] on div at bounding box center [326, 178] width 653 height 357
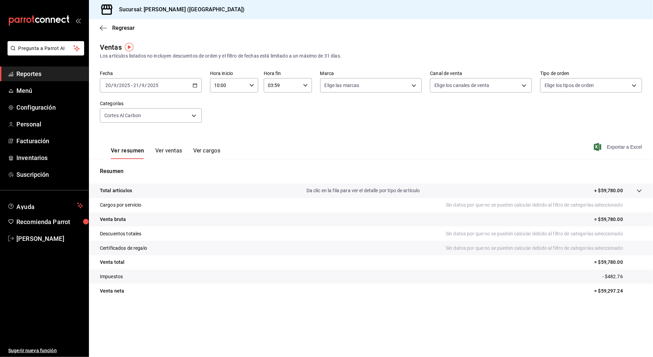
click at [620, 143] on span "Exportar a Excel" at bounding box center [618, 147] width 47 height 8
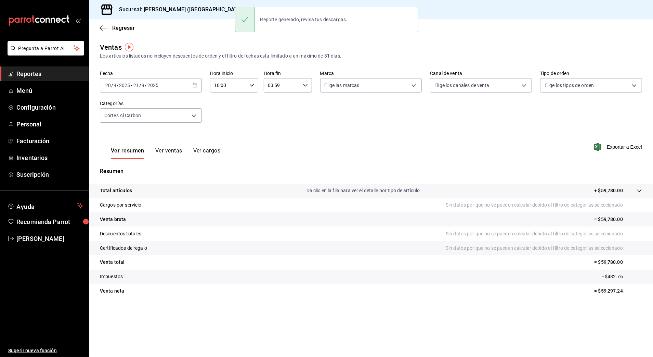
click at [333, 134] on div "Ver resumen Ver ventas Ver cargos Exportar a Excel" at bounding box center [371, 145] width 564 height 28
click at [169, 82] on div "[DATE] [DATE] - [DATE] [DATE]" at bounding box center [151, 85] width 102 height 14
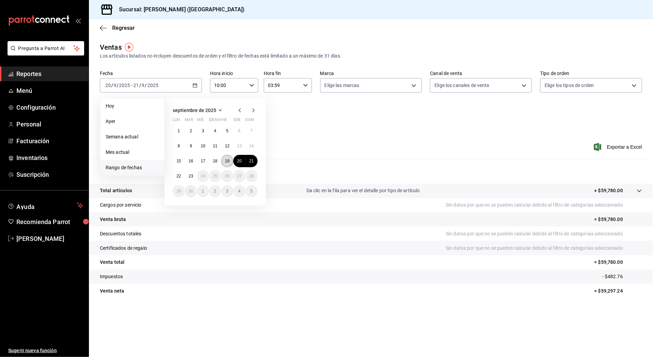
click at [224, 160] on button "19" at bounding box center [227, 161] width 12 height 12
click at [238, 160] on abbr "20" at bounding box center [239, 160] width 4 height 5
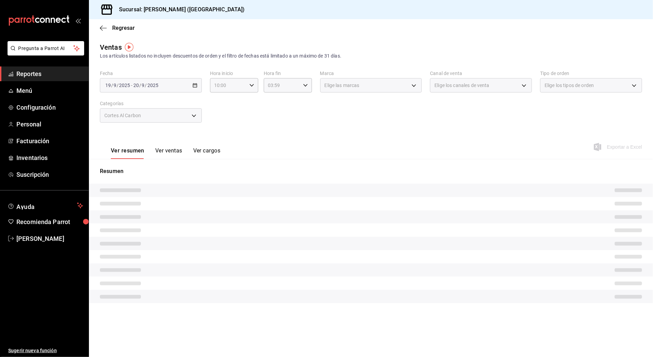
click at [321, 130] on div "Fecha [DATE] [DATE] - [DATE] [DATE] Hora inicio 10:00 Hora inicio Hora fin 03:5…" at bounding box center [371, 100] width 542 height 60
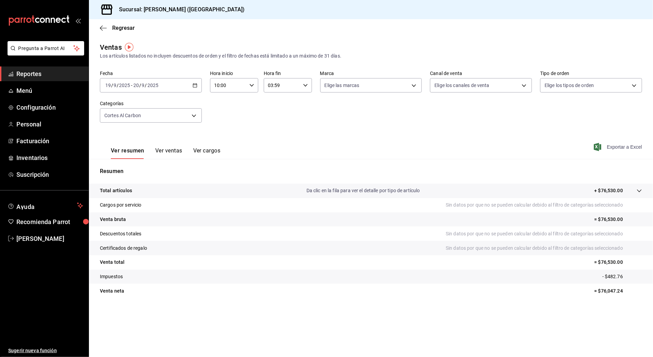
click at [633, 147] on span "Exportar a Excel" at bounding box center [618, 147] width 47 height 8
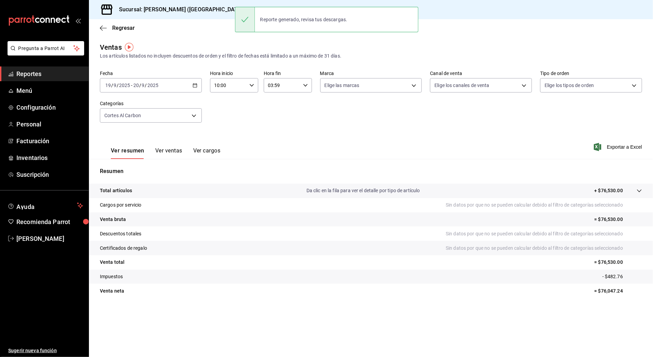
click at [291, 155] on div "Ver resumen Ver ventas Ver cargos Exportar a Excel" at bounding box center [371, 145] width 564 height 28
click at [195, 86] on icon "button" at bounding box center [195, 85] width 5 height 5
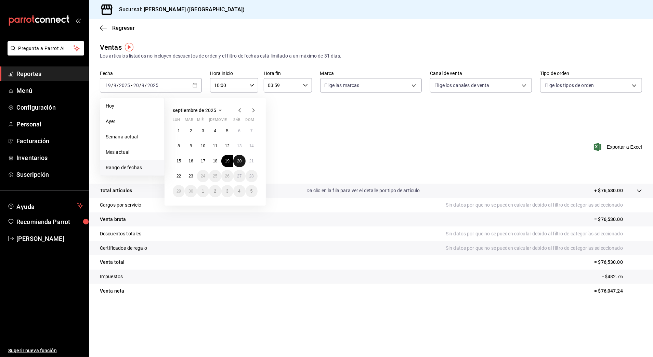
click at [240, 160] on abbr "20" at bounding box center [239, 160] width 4 height 5
click at [250, 159] on abbr "21" at bounding box center [251, 160] width 4 height 5
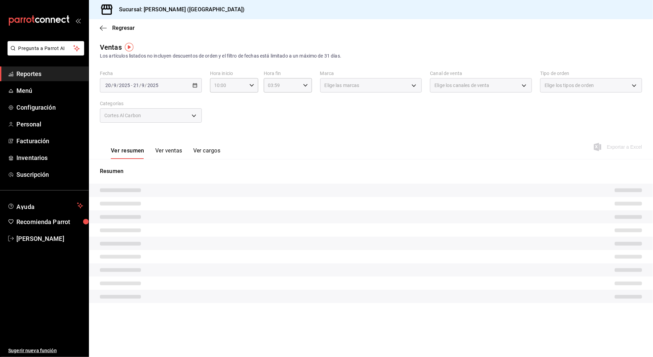
click at [332, 139] on div "Ver resumen Ver ventas Ver cargos Exportar a Excel" at bounding box center [371, 145] width 564 height 28
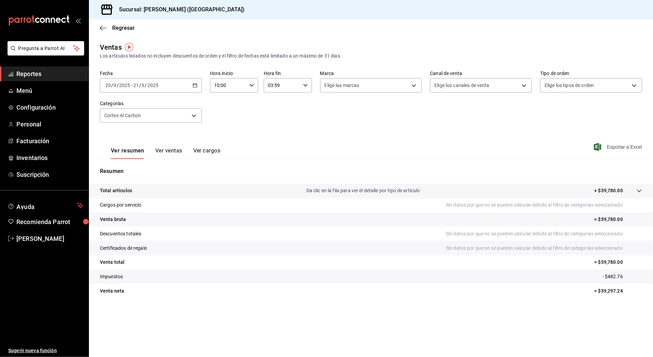
click at [621, 145] on span "Exportar a Excel" at bounding box center [618, 147] width 47 height 8
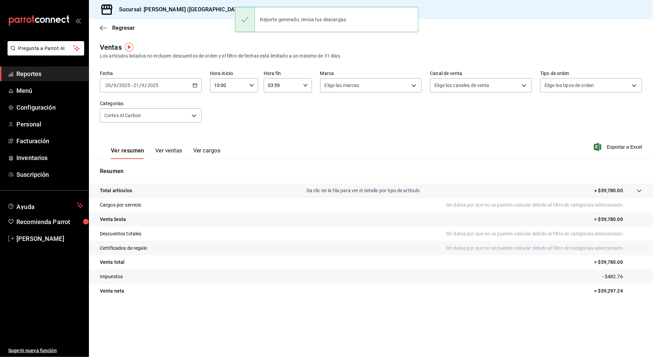
click at [360, 133] on div "Ver resumen Ver ventas Ver cargos Exportar a Excel" at bounding box center [371, 145] width 564 height 28
click at [192, 81] on div "[DATE] [DATE] - [DATE] [DATE]" at bounding box center [151, 85] width 102 height 14
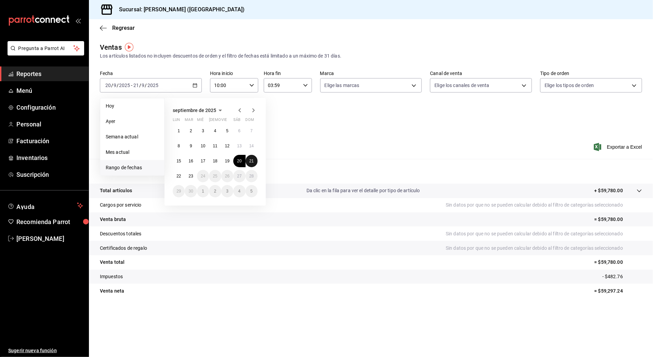
click at [251, 160] on abbr "21" at bounding box center [251, 160] width 4 height 5
click at [177, 180] on button "22" at bounding box center [179, 176] width 12 height 12
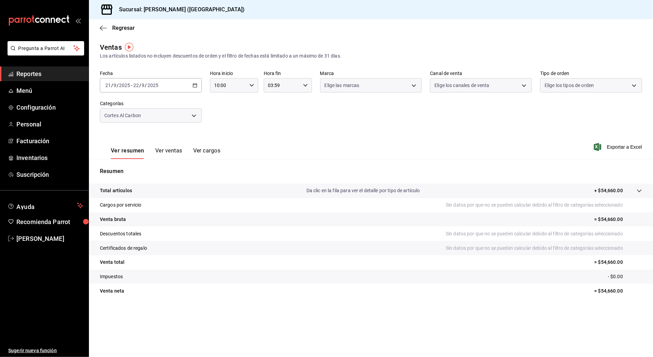
click at [311, 120] on div "Fecha [DATE] [DATE] - [DATE] [DATE] Hora inicio 10:00 Hora inicio Hora fin 03:5…" at bounding box center [371, 100] width 542 height 60
click at [619, 144] on span "Exportar a Excel" at bounding box center [618, 147] width 47 height 8
click at [490, 177] on div "Resumen Total artículos Da clic en la fila para ver el detalle por tipo de artí…" at bounding box center [371, 236] width 564 height 139
